Goal: Task Accomplishment & Management: Manage account settings

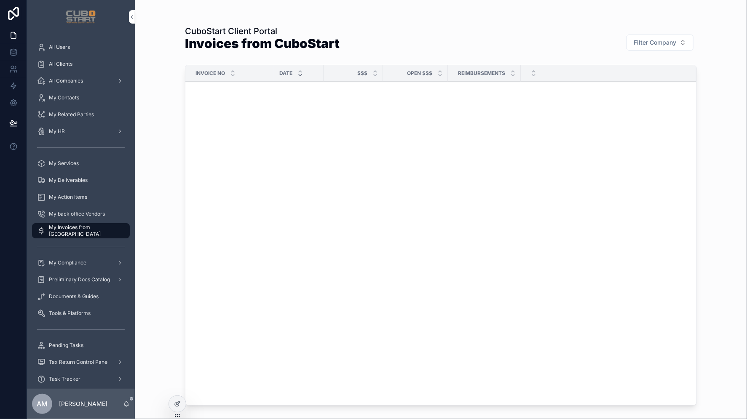
scroll to position [3938, 0]
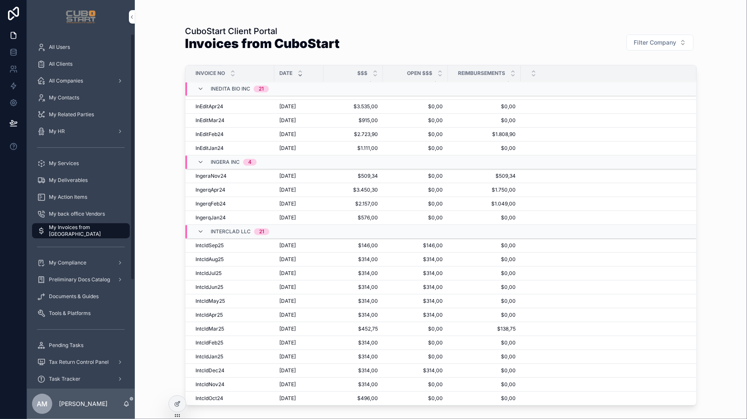
click at [176, 406] on icon at bounding box center [177, 405] width 4 height 4
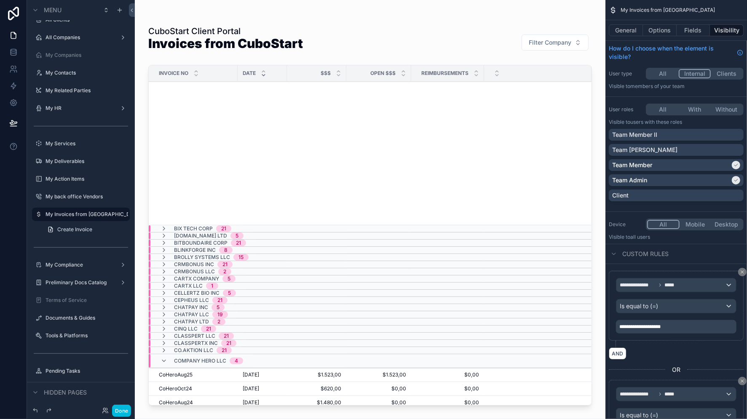
scroll to position [282, 0]
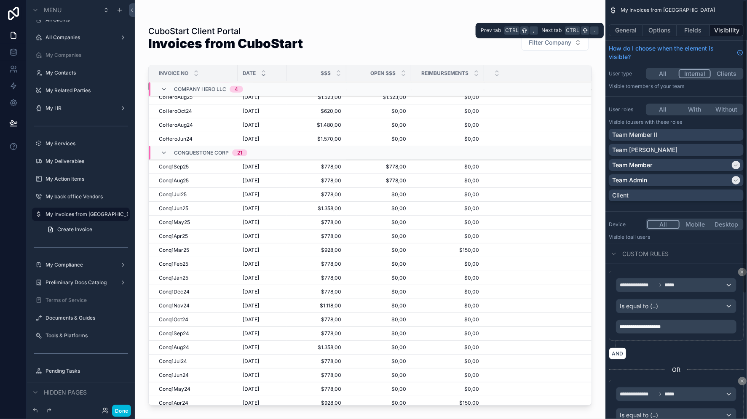
click at [695, 28] on button "Fields" at bounding box center [693, 30] width 34 height 12
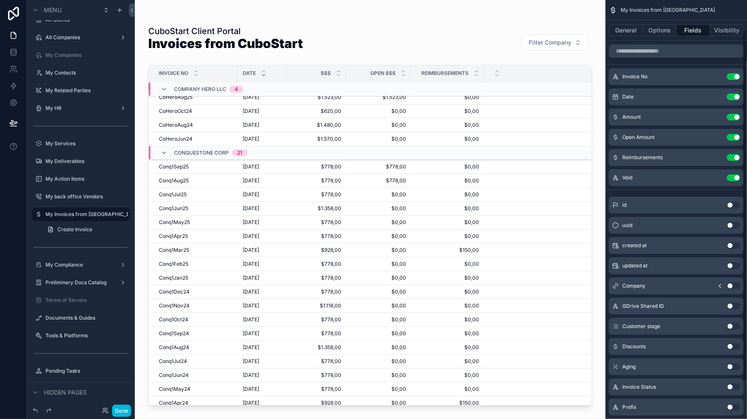
scroll to position [80, 0]
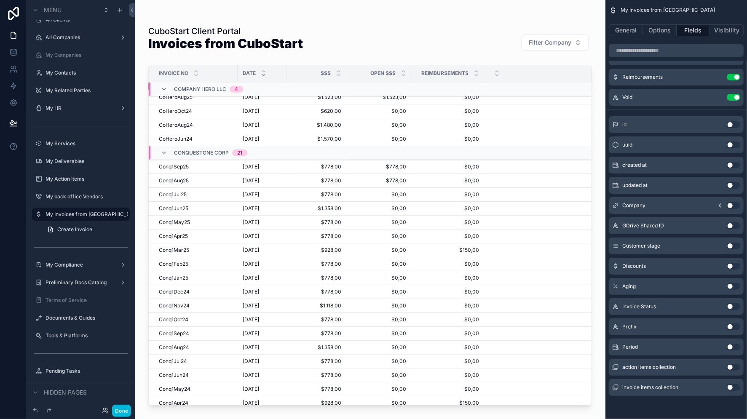
click at [736, 307] on button "Use setting" at bounding box center [732, 306] width 13 height 7
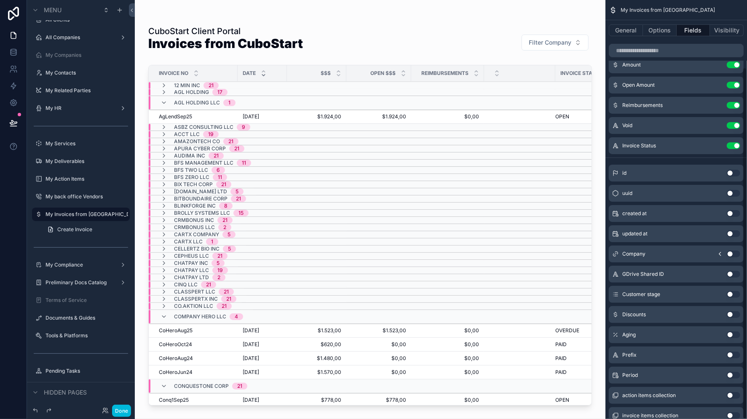
scroll to position [0, 0]
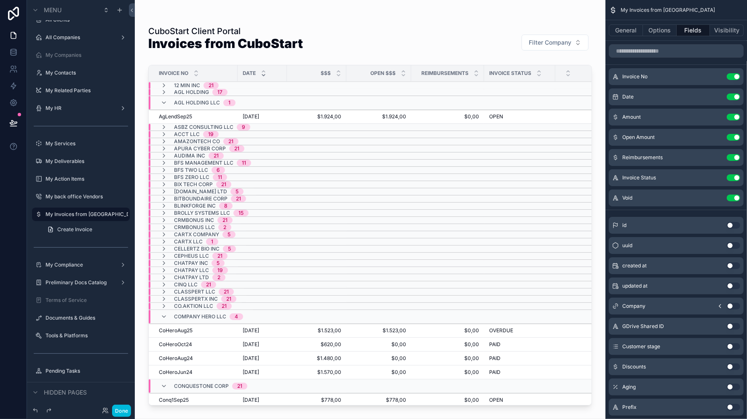
click at [0, 0] on icon "scrollable content" at bounding box center [0, 0] width 0 height 0
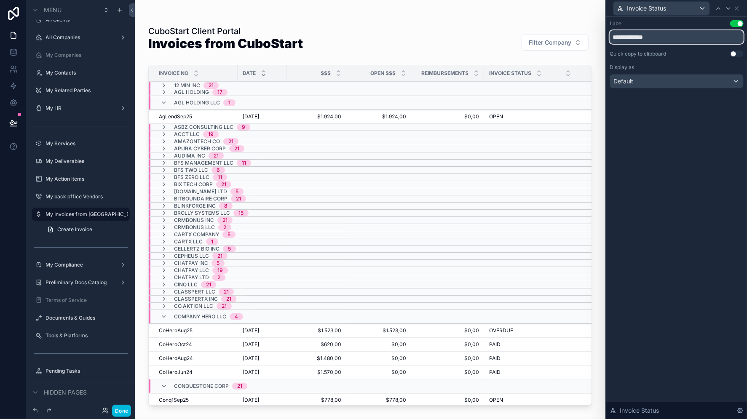
click at [674, 36] on input "**********" at bounding box center [676, 36] width 134 height 13
type input "******"
click at [736, 5] on icon at bounding box center [736, 8] width 7 height 7
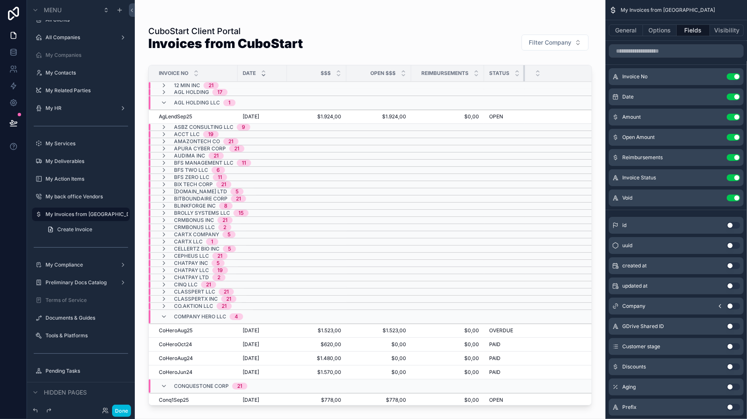
drag, startPoint x: 553, startPoint y: 73, endPoint x: 521, endPoint y: 79, distance: 32.5
click at [521, 79] on th "Status" at bounding box center [504, 73] width 41 height 16
click at [0, 0] on icon "scrollable content" at bounding box center [0, 0] width 0 height 0
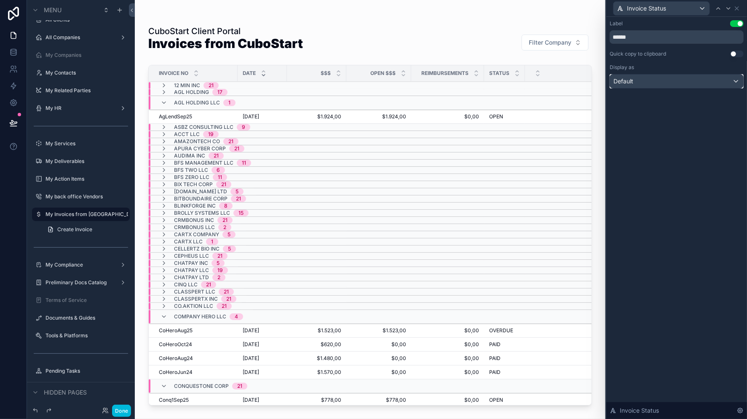
click at [734, 80] on div "Default" at bounding box center [676, 81] width 133 height 13
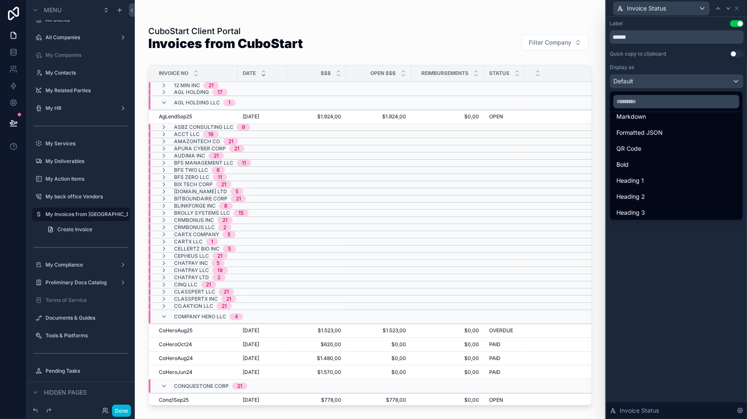
scroll to position [91, 0]
click at [703, 270] on div at bounding box center [676, 209] width 141 height 419
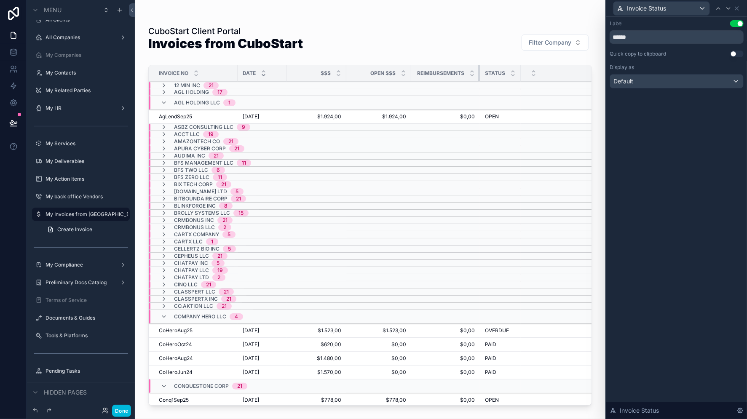
drag, startPoint x: 483, startPoint y: 74, endPoint x: 478, endPoint y: 76, distance: 4.7
click at [478, 76] on div "scrollable content" at bounding box center [479, 73] width 3 height 16
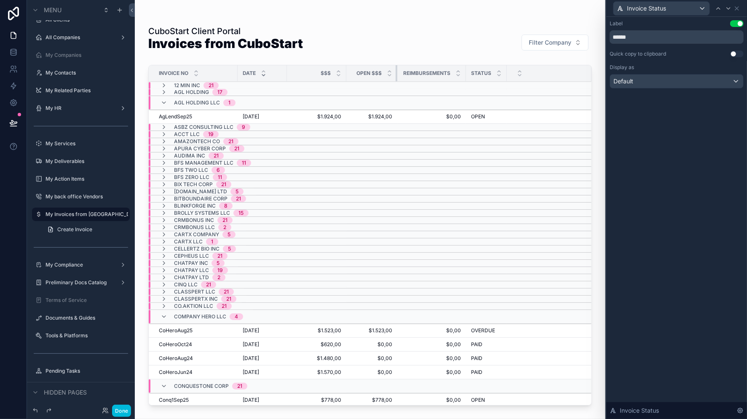
drag, startPoint x: 410, startPoint y: 76, endPoint x: 396, endPoint y: 78, distance: 14.1
click at [396, 78] on div "scrollable content" at bounding box center [396, 73] width 3 height 16
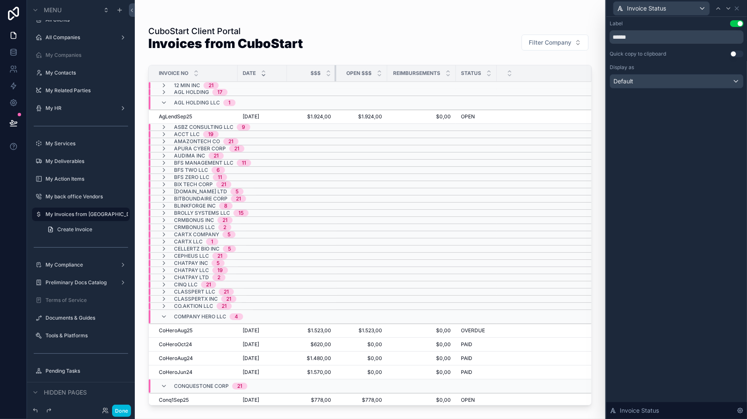
drag, startPoint x: 345, startPoint y: 78, endPoint x: 335, endPoint y: 82, distance: 10.7
click at [737, 7] on icon at bounding box center [736, 8] width 7 height 7
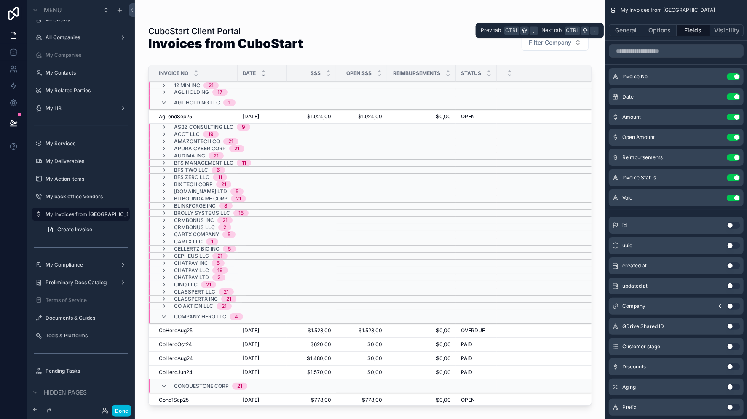
click at [628, 29] on button "General" at bounding box center [625, 30] width 34 height 12
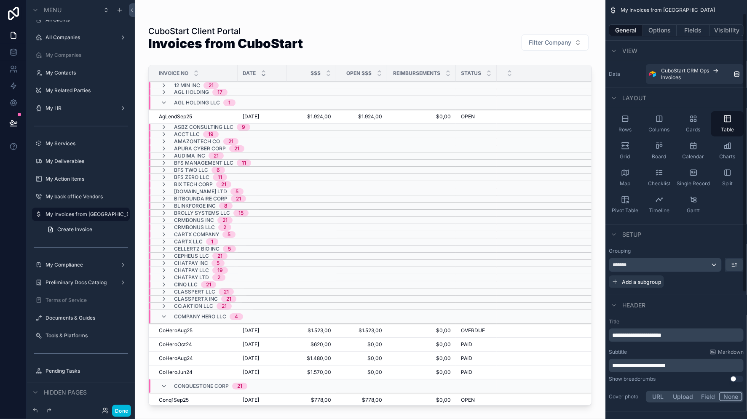
scroll to position [93, 0]
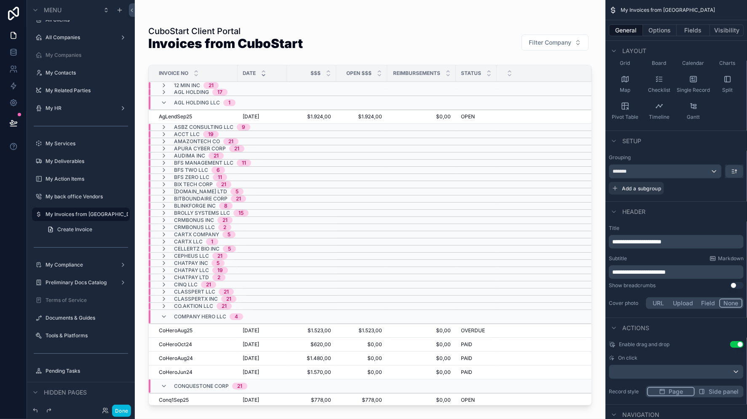
click at [616, 186] on icon "scrollable content" at bounding box center [614, 188] width 7 height 7
click at [713, 189] on div "Choose a field" at bounding box center [665, 188] width 113 height 13
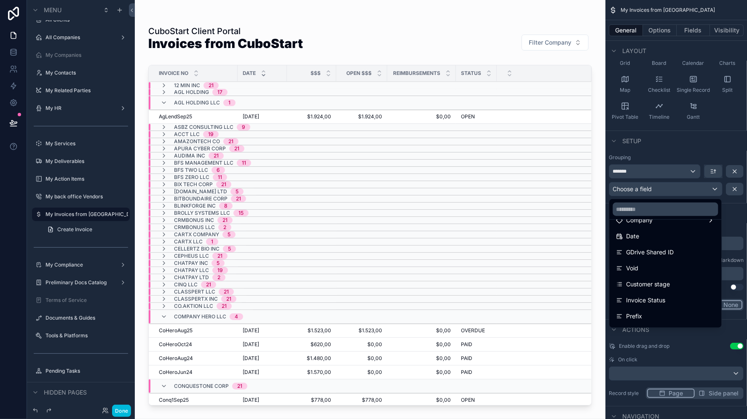
scroll to position [83, 0]
click at [643, 295] on span "Invoice Status" at bounding box center [645, 295] width 39 height 10
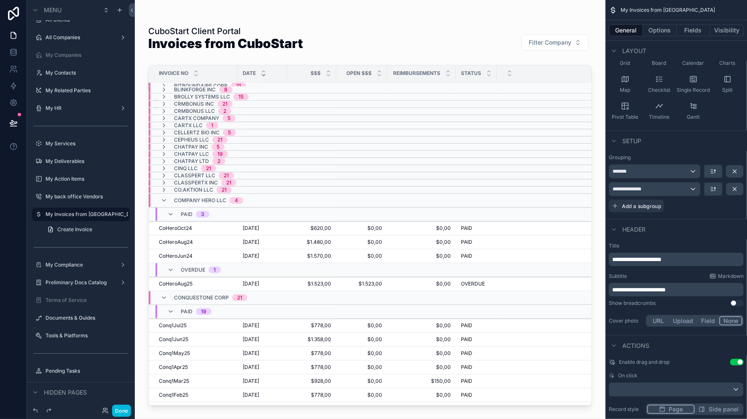
scroll to position [149, 0]
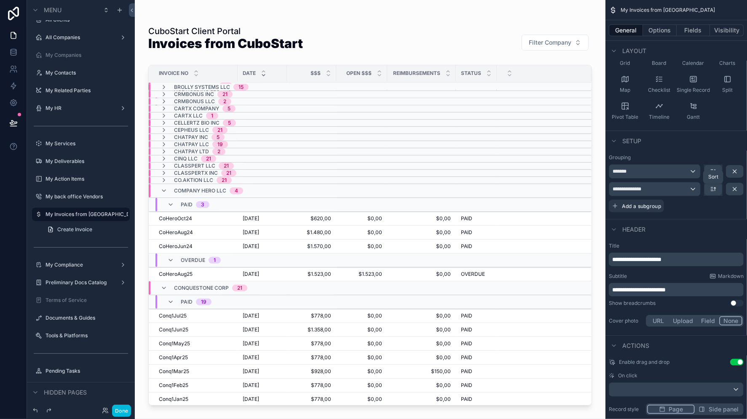
click at [713, 190] on icon "scrollable content" at bounding box center [713, 189] width 7 height 7
click at [718, 222] on span "Z -> A" at bounding box center [719, 224] width 17 height 10
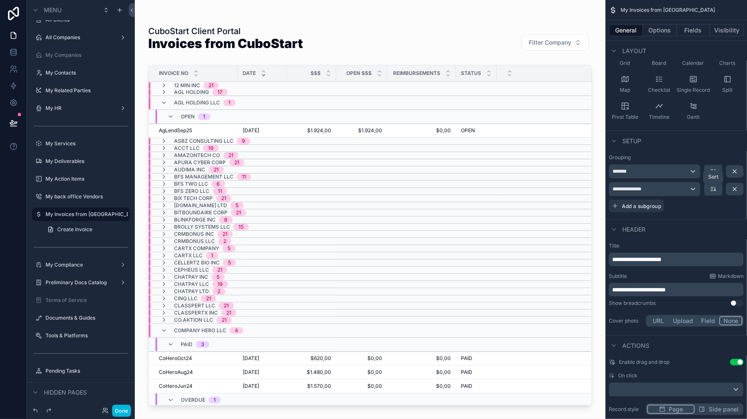
click at [712, 191] on icon "scrollable content" at bounding box center [713, 189] width 7 height 7
click at [717, 222] on span "Z -> A" at bounding box center [719, 224] width 17 height 10
click at [711, 187] on icon "scrollable content" at bounding box center [712, 187] width 3 height 0
click at [717, 209] on span "A -> Z" at bounding box center [719, 208] width 17 height 10
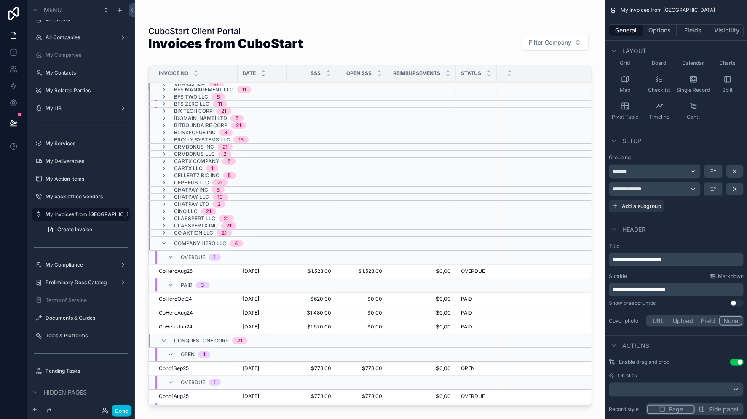
scroll to position [93, 0]
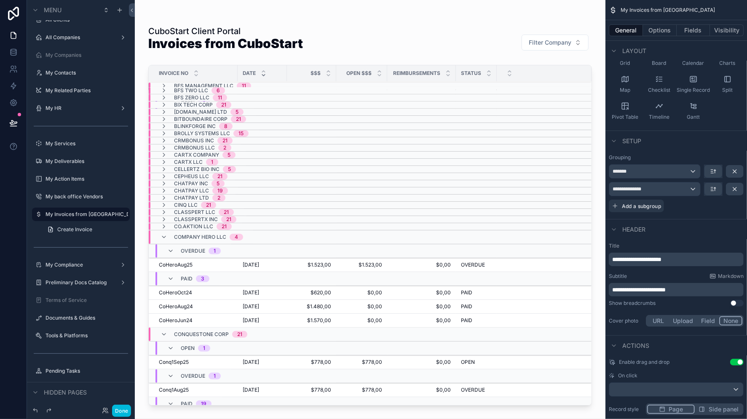
click at [165, 238] on icon "scrollable content" at bounding box center [163, 237] width 7 height 7
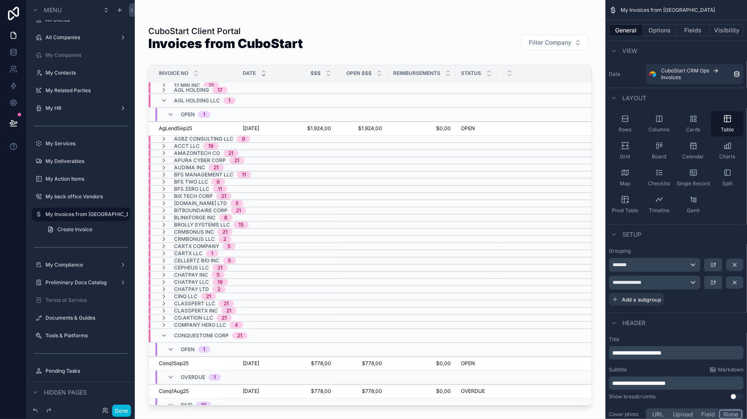
scroll to position [0, 0]
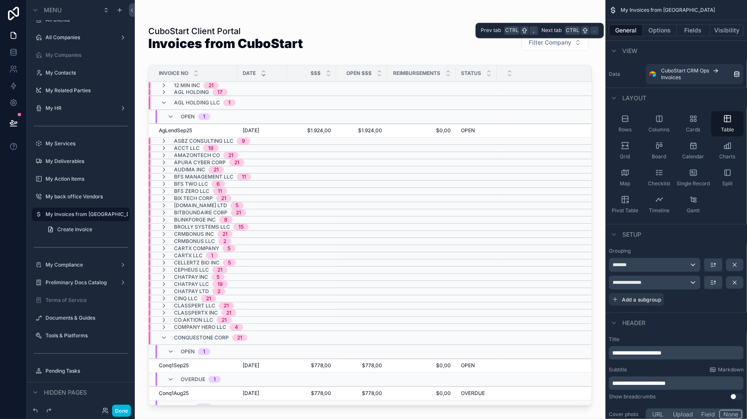
click at [657, 30] on button "Options" at bounding box center [660, 30] width 34 height 12
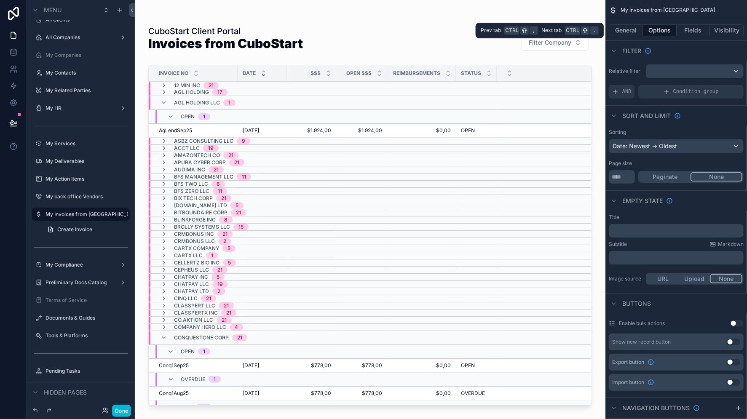
click at [695, 32] on button "Fields" at bounding box center [693, 30] width 34 height 12
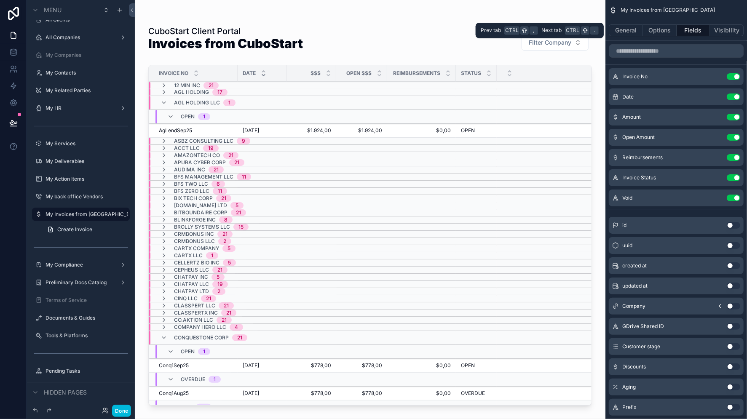
click at [722, 31] on button "Visibility" at bounding box center [727, 30] width 34 height 12
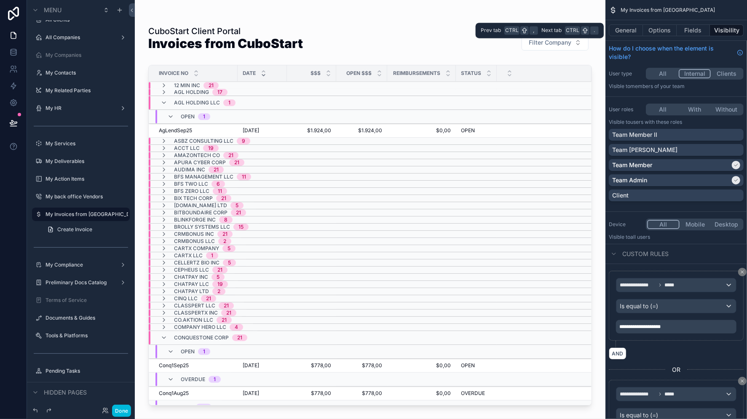
click at [695, 31] on button "Fields" at bounding box center [693, 30] width 34 height 12
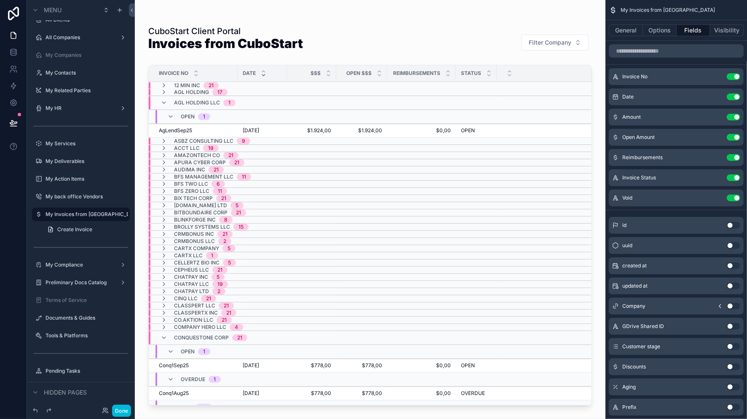
click at [0, 0] on icon "scrollable content" at bounding box center [0, 0] width 0 height 0
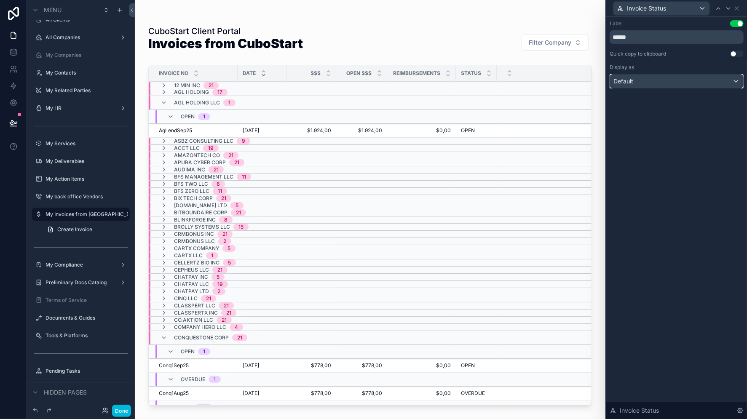
click at [736, 82] on div "Default" at bounding box center [676, 81] width 133 height 13
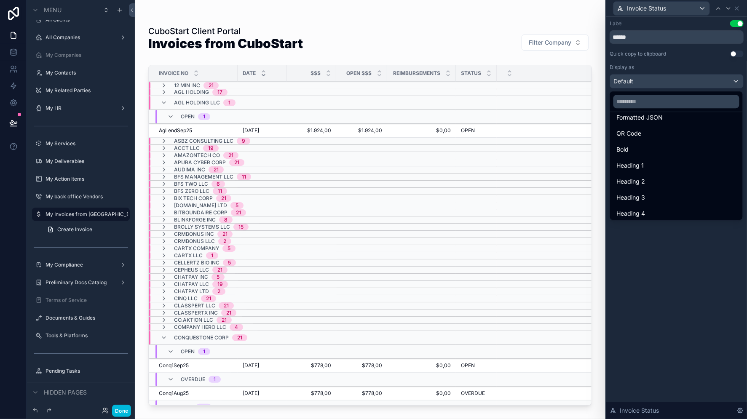
scroll to position [91, 0]
click at [717, 253] on div at bounding box center [676, 209] width 141 height 419
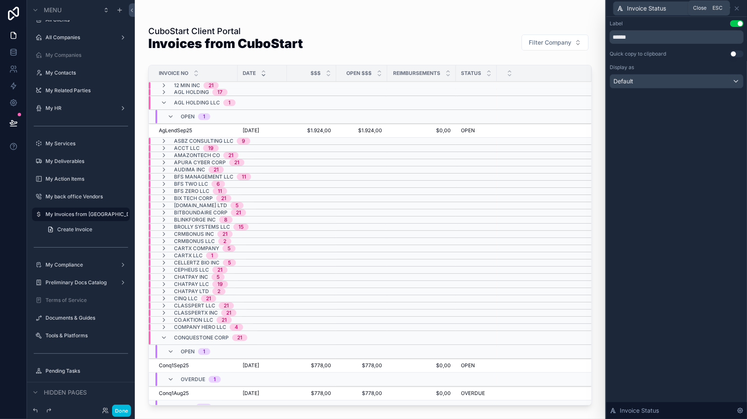
click at [735, 8] on icon at bounding box center [736, 8] width 7 height 7
